Goal: Information Seeking & Learning: Learn about a topic

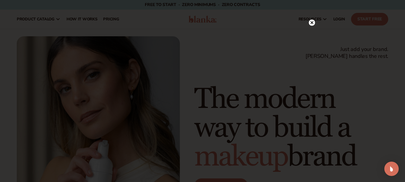
click at [314, 20] on circle at bounding box center [311, 22] width 6 height 6
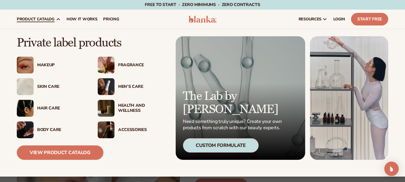
click at [129, 128] on div "Accessories" at bounding box center [142, 129] width 49 height 5
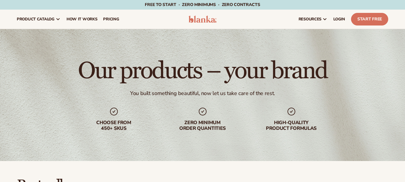
scroll to position [210, 0]
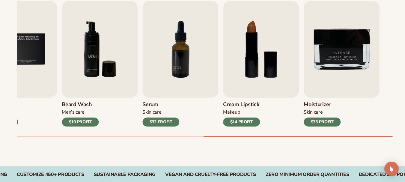
click at [94, 65] on img "6 / 9" at bounding box center [100, 49] width 76 height 97
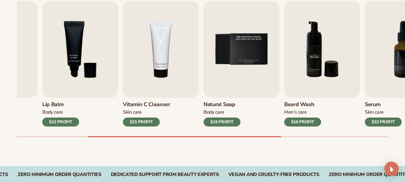
click at [323, 105] on link "Beard Wash Men’s Care $10 PROFIT" at bounding box center [322, 63] width 76 height 125
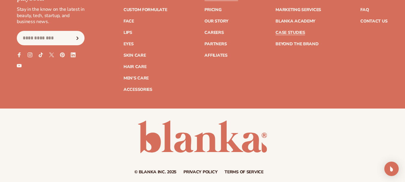
scroll to position [1387, 0]
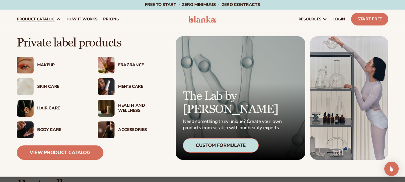
click at [132, 65] on div "Fragrance" at bounding box center [142, 65] width 49 height 5
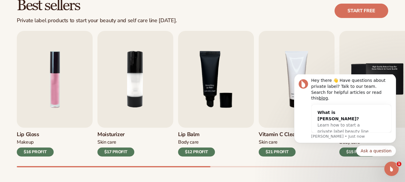
drag, startPoint x: 204, startPoint y: 166, endPoint x: 275, endPoint y: 167, distance: 71.6
click at [275, 167] on div "Lip Gloss Makeup $16 PROFIT Moisturizer Skin Care $17 PROFIT Lip Balm Body Care…" at bounding box center [211, 99] width 388 height 136
click at [291, 25] on div "Best sellers Private label products to start your beauty and self care line tod…" at bounding box center [202, 88] width 405 height 215
click at [394, 77] on icon "Dismiss notification" at bounding box center [393, 75] width 3 height 3
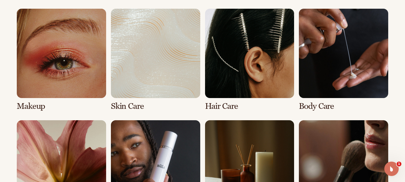
scroll to position [557, 0]
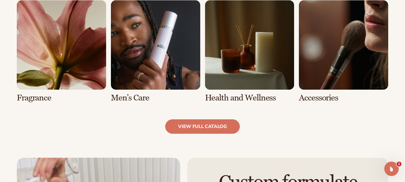
click at [156, 55] on link "6 / 8" at bounding box center [155, 51] width 89 height 102
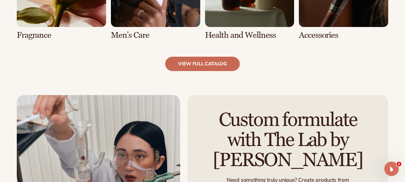
click at [207, 68] on link "view full catalog" at bounding box center [202, 64] width 75 height 14
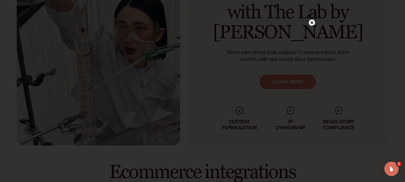
scroll to position [779, 0]
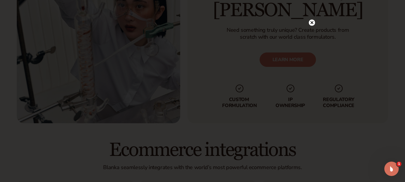
click at [312, 24] on icon at bounding box center [311, 22] width 3 height 3
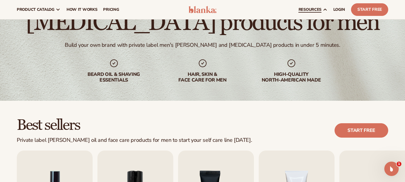
scroll to position [60, 0]
click at [336, 11] on span "LOGIN" at bounding box center [339, 9] width 12 height 5
